Goal: Information Seeking & Learning: Check status

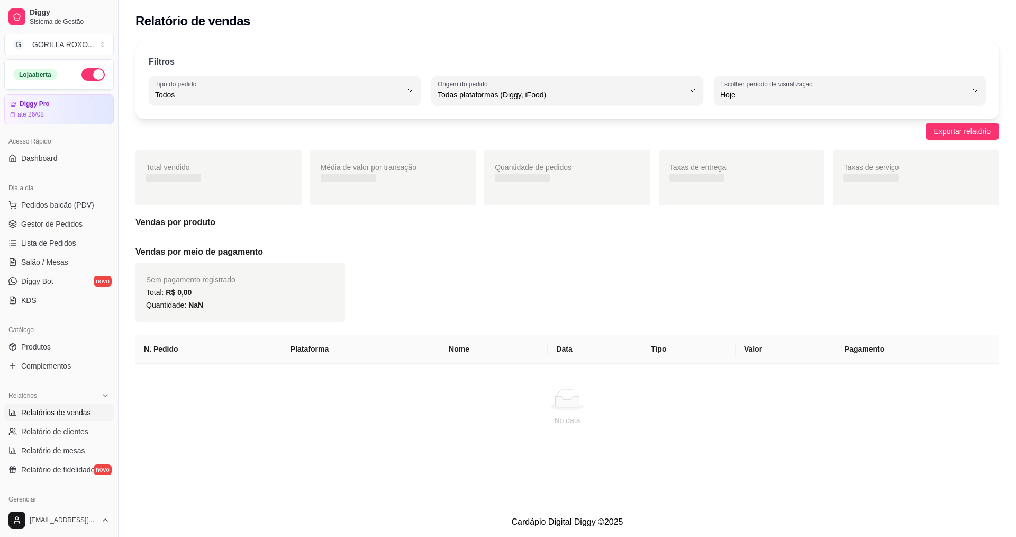
select select "ALL"
select select "0"
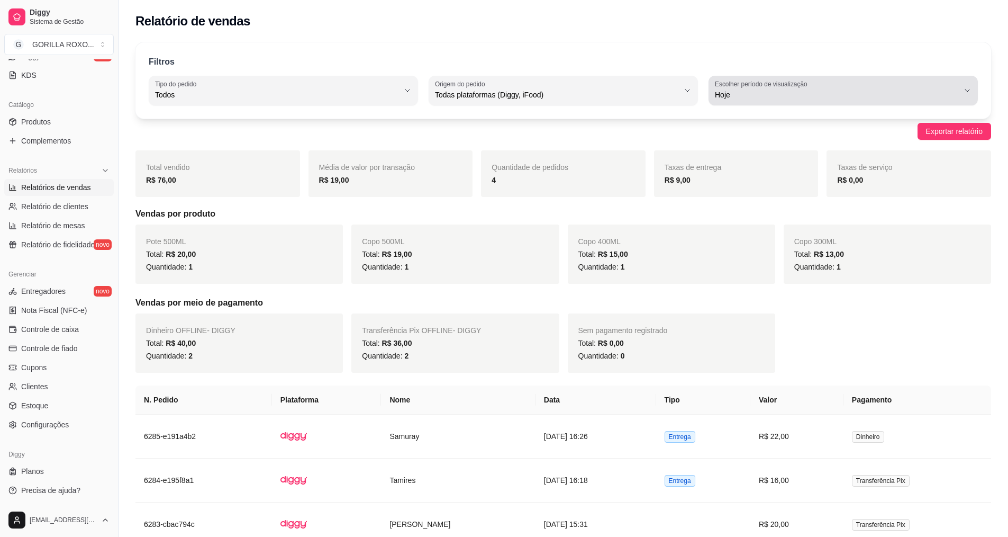
click at [859, 97] on span "Hoje" at bounding box center [837, 94] width 244 height 11
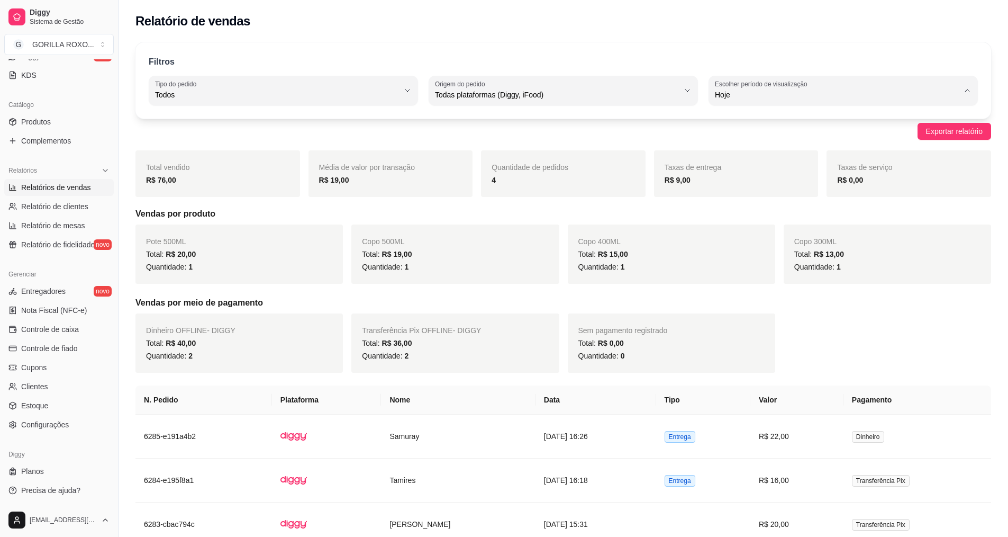
click at [744, 229] on span "Customizado" at bounding box center [838, 224] width 232 height 10
type input "-1"
select select "-1"
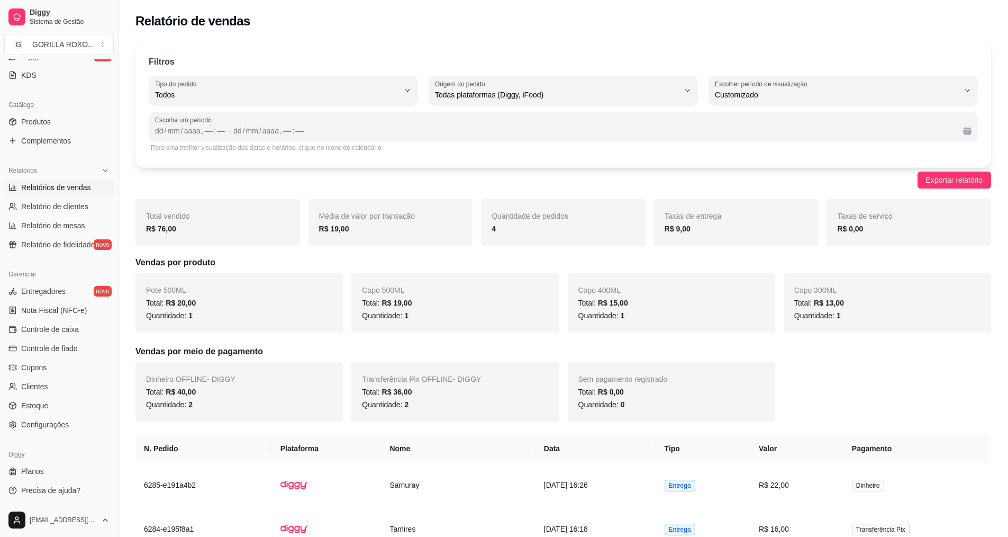
click at [158, 138] on div "Escolha um período dd / mm / aaaa , –– : –– - dd / mm / aaaa , –– : ––" at bounding box center [563, 127] width 829 height 30
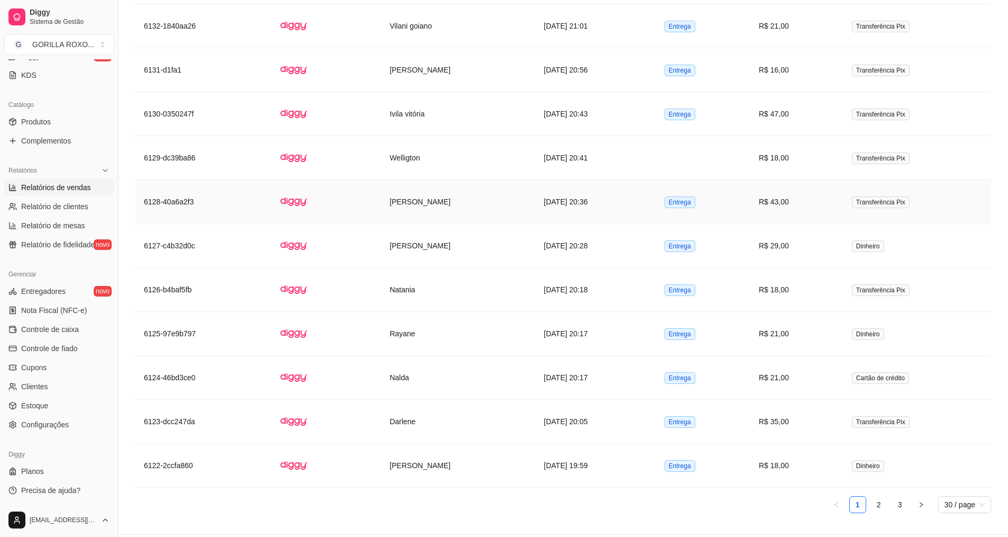
scroll to position [1456, 0]
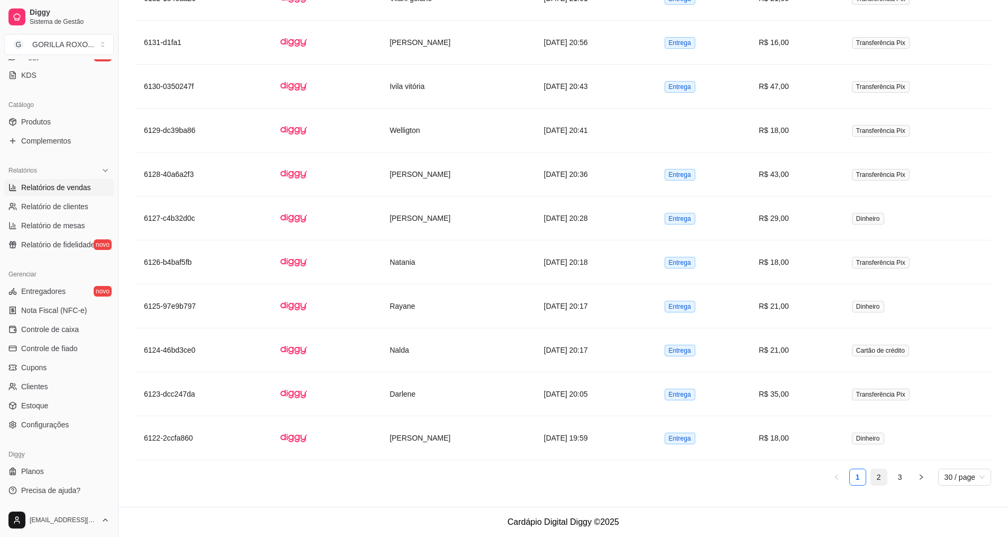
click at [883, 483] on link "2" at bounding box center [879, 477] width 16 height 16
click at [895, 480] on link "3" at bounding box center [900, 477] width 16 height 16
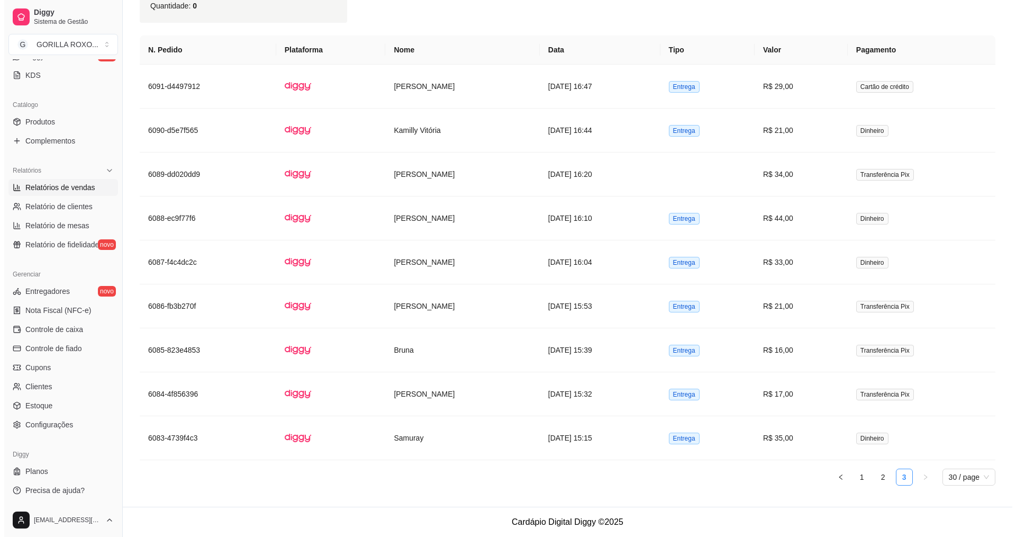
scroll to position [534, 0]
click at [477, 428] on td "Samuray" at bounding box center [458, 438] width 154 height 44
click at [479, 402] on td "[PERSON_NAME]" at bounding box center [458, 394] width 154 height 44
click at [412, 344] on td "Bruna" at bounding box center [458, 350] width 154 height 44
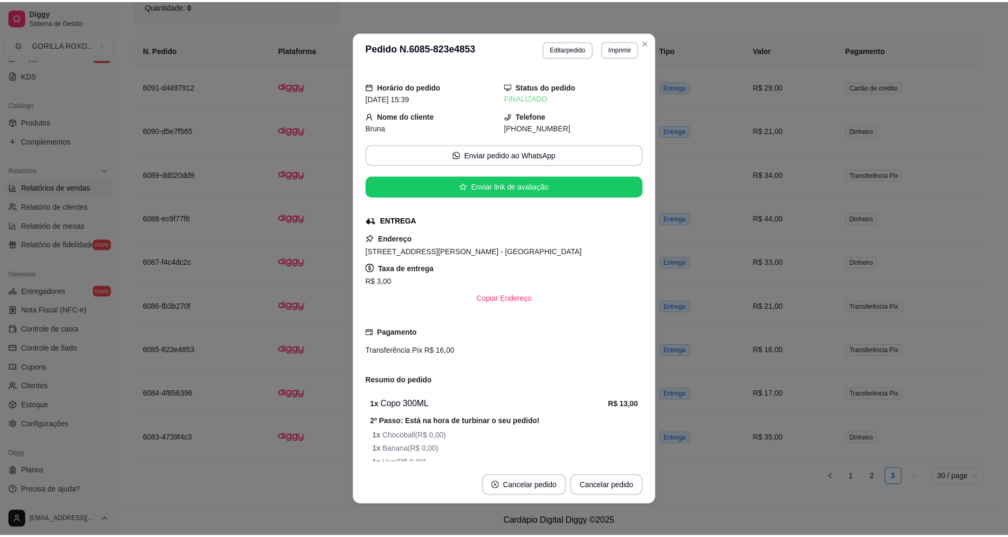
scroll to position [141, 0]
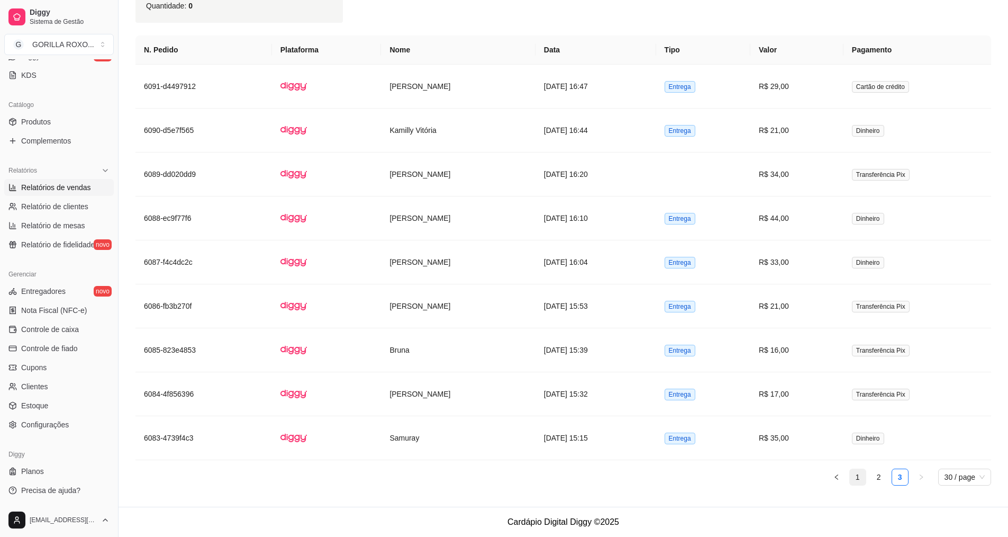
click at [857, 477] on link "1" at bounding box center [858, 477] width 16 height 16
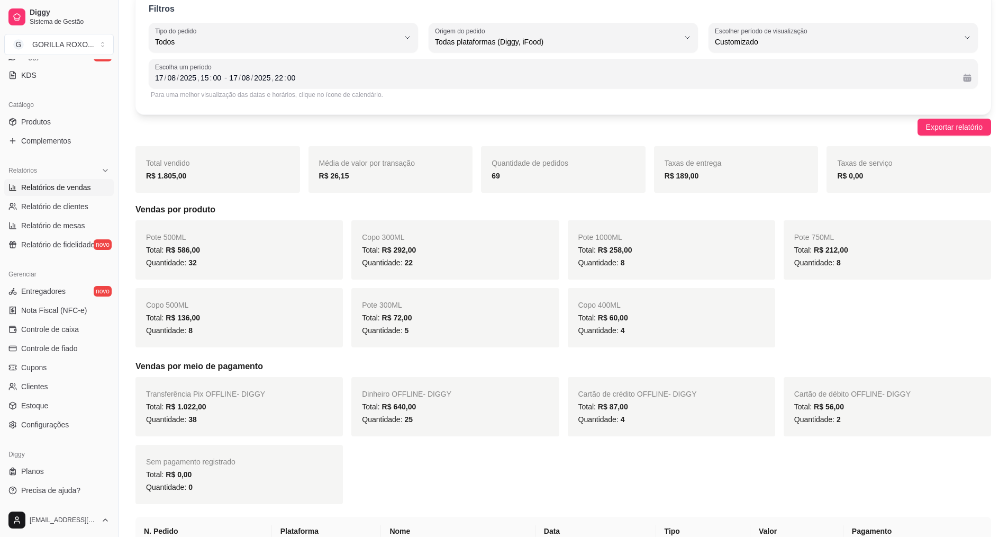
scroll to position [0, 0]
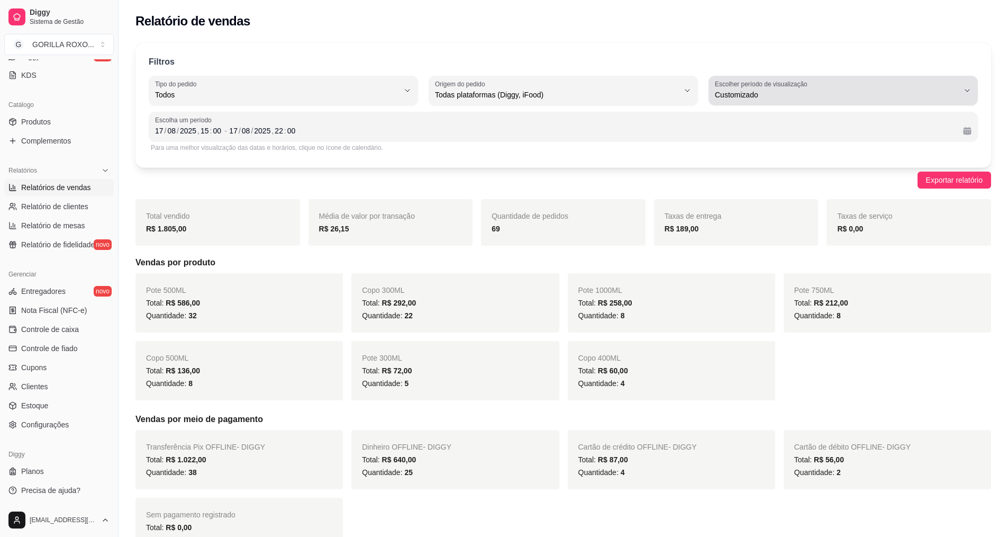
click at [792, 93] on span "Customizado" at bounding box center [837, 94] width 244 height 11
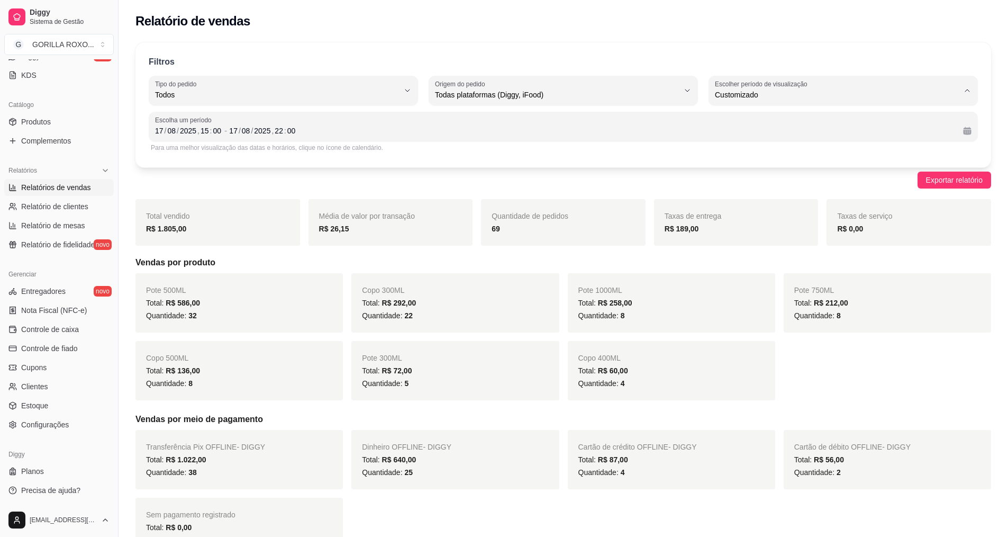
click at [770, 125] on span "Hoje" at bounding box center [838, 120] width 232 height 10
type input "0"
select select "0"
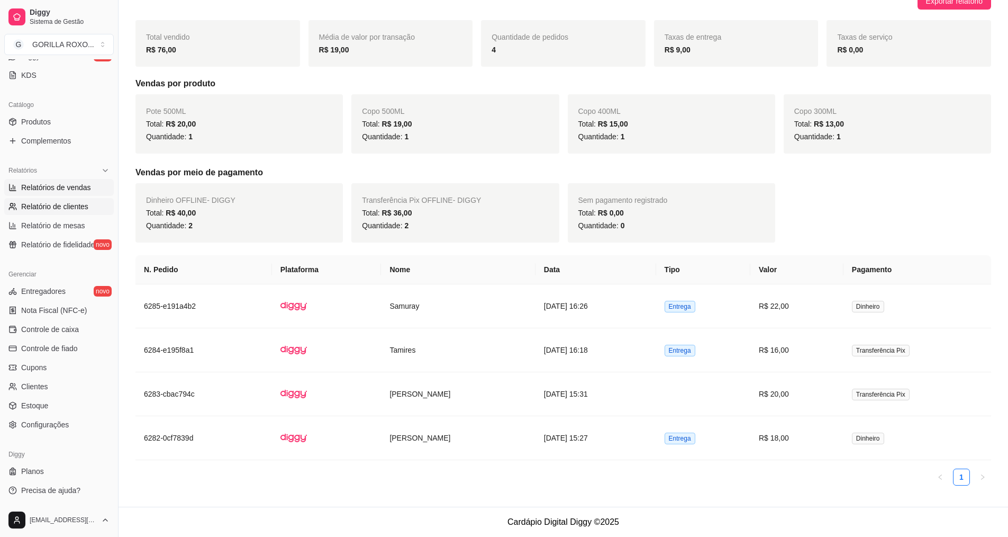
scroll to position [66, 0]
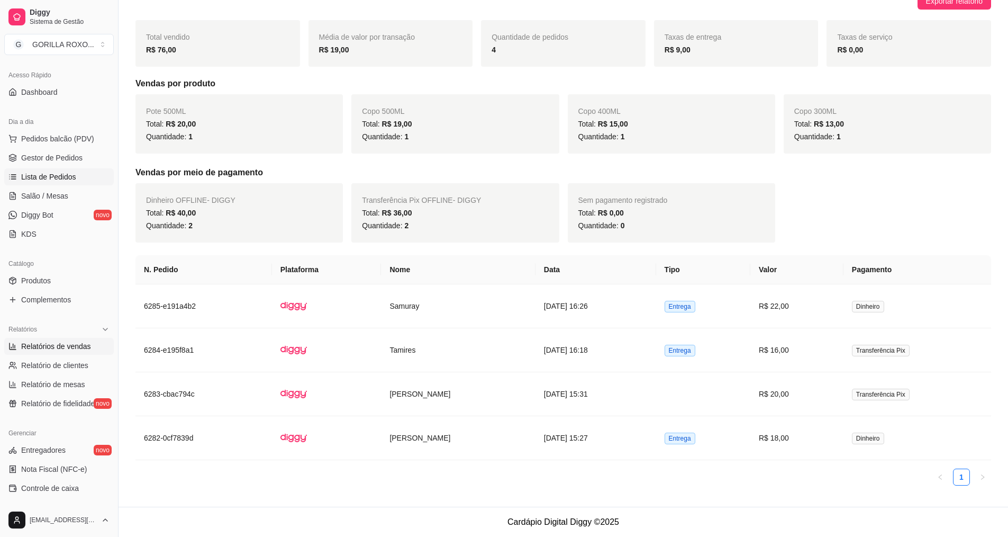
click at [58, 171] on span "Lista de Pedidos" at bounding box center [48, 176] width 55 height 11
